Goal: Task Accomplishment & Management: Manage account settings

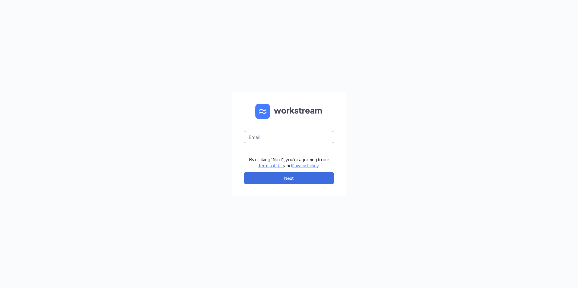
click at [283, 137] on input "text" at bounding box center [288, 137] width 91 height 12
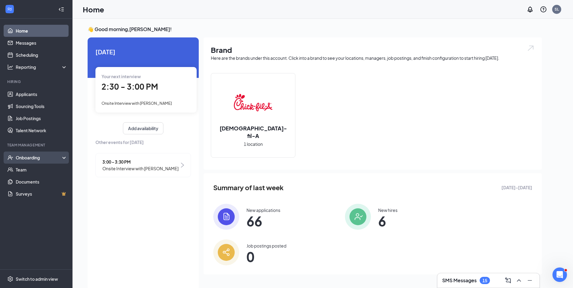
click at [32, 161] on div "Onboarding" at bounding box center [39, 158] width 47 height 6
click at [30, 170] on link "Overview" at bounding box center [42, 170] width 52 height 12
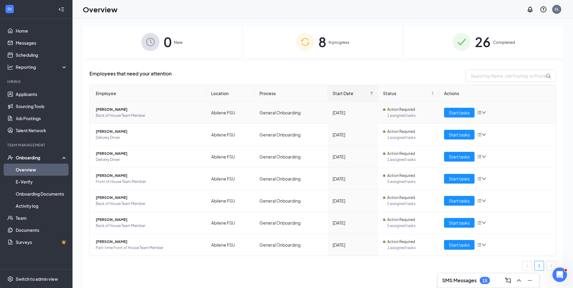
click at [481, 115] on div "Start tasks" at bounding box center [497, 113] width 107 height 10
click at [480, 112] on icon "bars" at bounding box center [479, 112] width 5 height 5
click at [497, 150] on div "Remove from onboarding" at bounding box center [513, 152] width 65 height 6
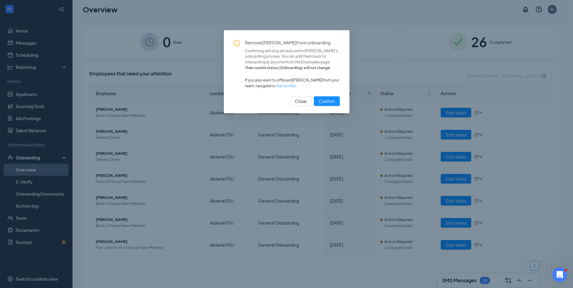
click at [295, 85] on link "their profile" at bounding box center [286, 86] width 20 height 5
click at [322, 102] on span "Confirm" at bounding box center [327, 101] width 16 height 7
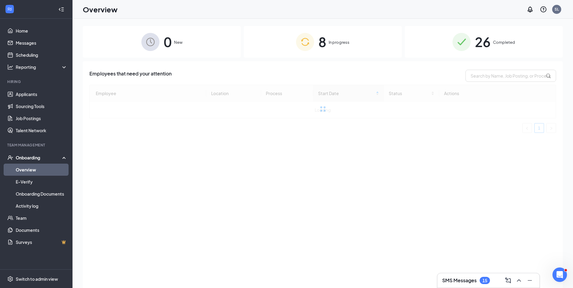
click at [303, 56] on div "8 In progress" at bounding box center [323, 42] width 158 height 32
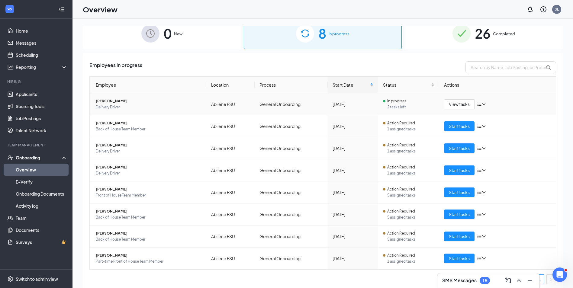
scroll to position [11, 0]
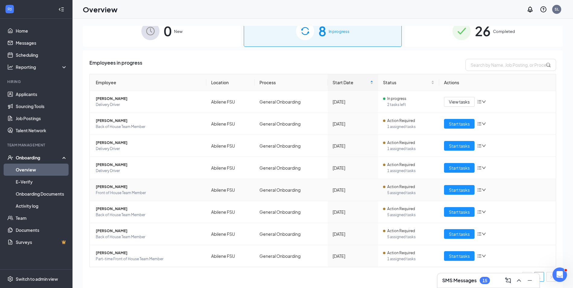
click at [126, 193] on span "Front of House Team Member" at bounding box center [149, 193] width 106 height 6
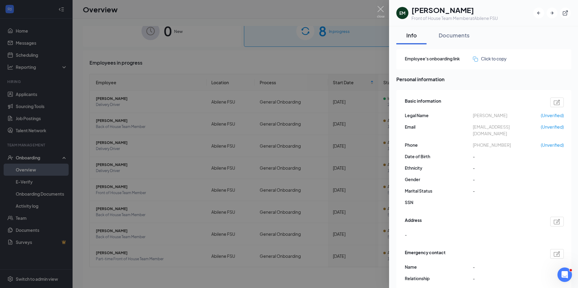
click at [329, 56] on div at bounding box center [289, 144] width 578 height 288
